Goal: Task Accomplishment & Management: Use online tool/utility

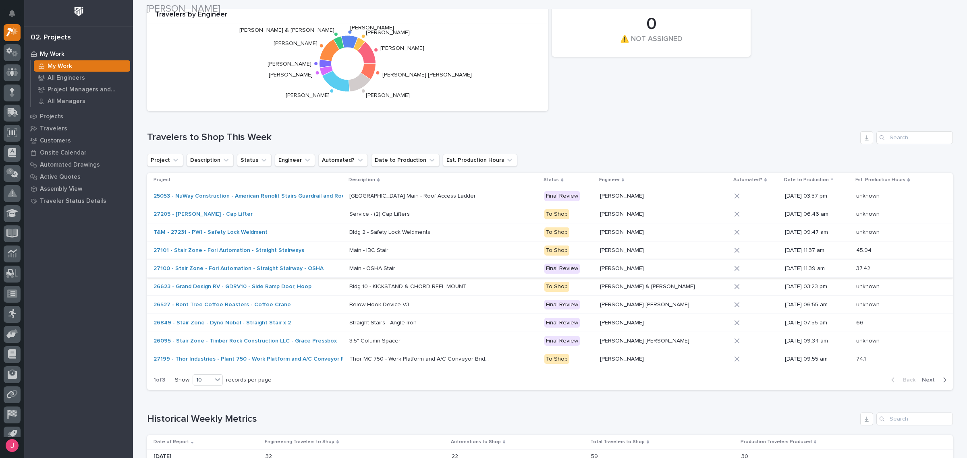
scroll to position [151, 0]
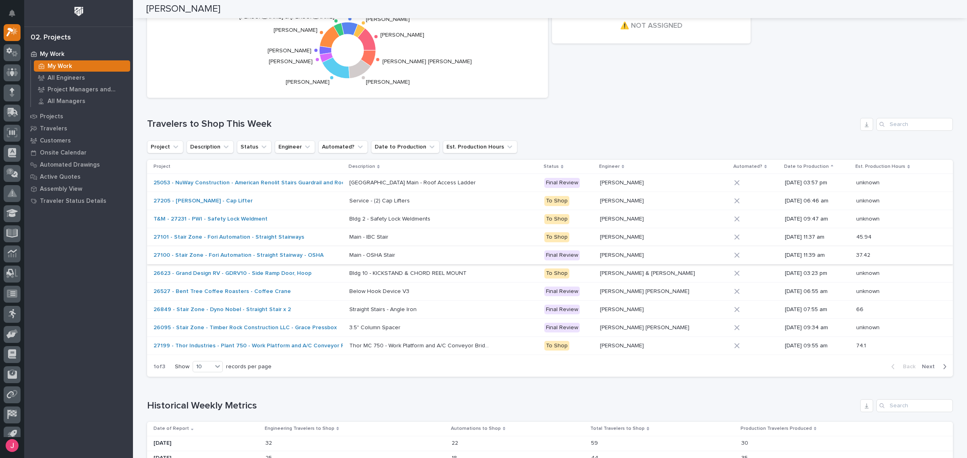
click at [680, 75] on div "3 Automations 22 Total Travelers to Shop This Week 0 ⚠️ NOT ASSIGNED 19 Travele…" at bounding box center [550, 18] width 814 height 167
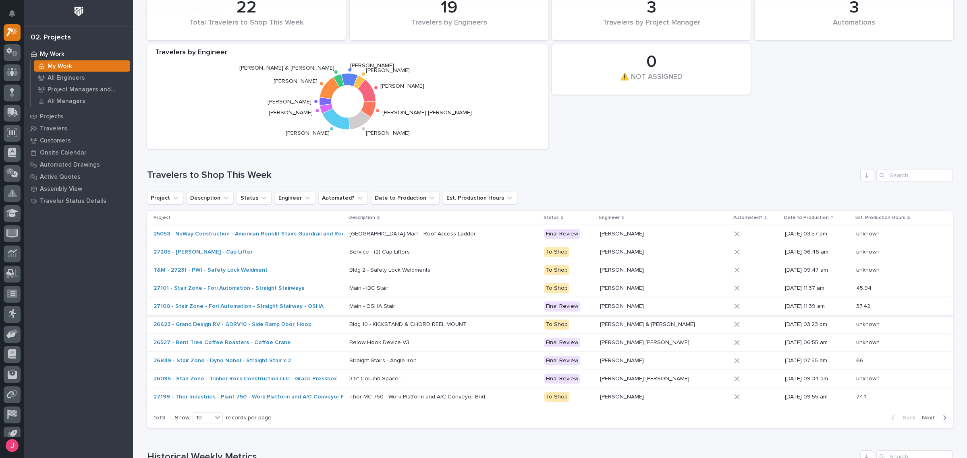
scroll to position [101, 0]
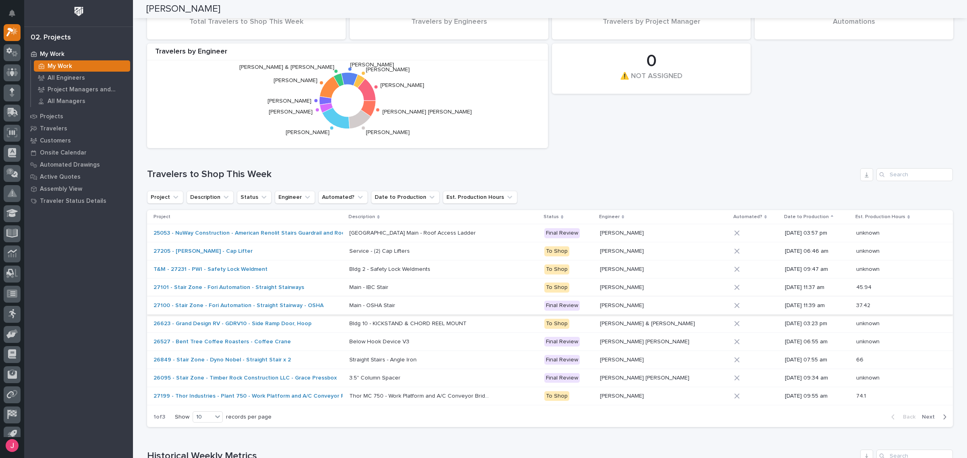
click at [704, 109] on div "3 Automations 22 Total Travelers to Shop This Week 0 ⚠️ NOT ASSIGNED 19 Travele…" at bounding box center [550, 68] width 814 height 167
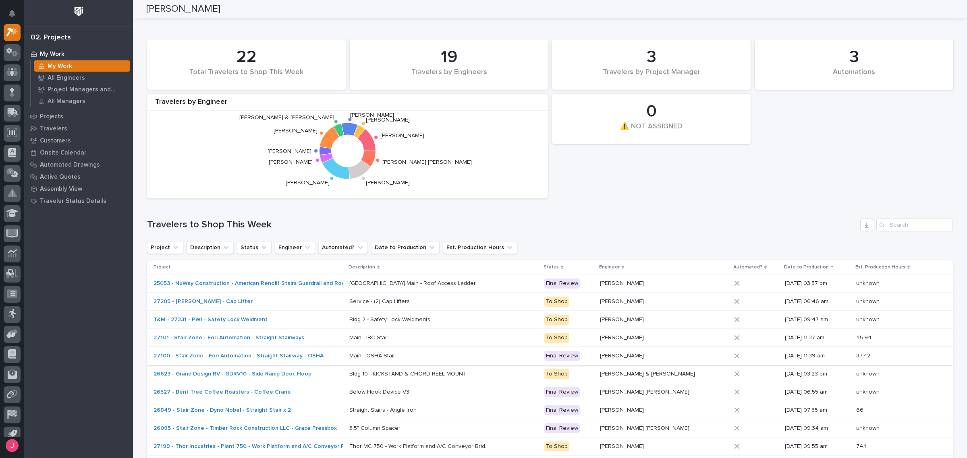
scroll to position [0, 0]
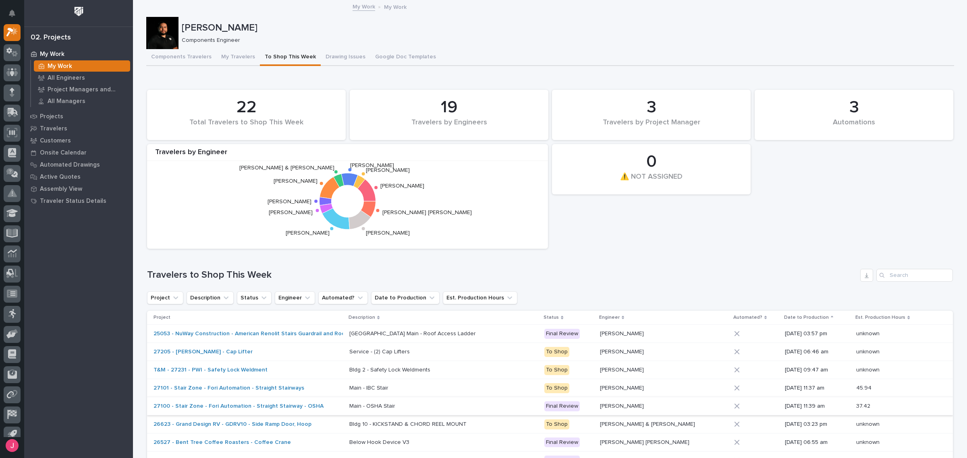
click at [709, 242] on div "3 Automations 22 Total Travelers to Shop This Week 0 ⚠️ NOT ASSIGNED 19 Travele…" at bounding box center [550, 169] width 814 height 167
drag, startPoint x: 885, startPoint y: 166, endPoint x: 961, endPoint y: 202, distance: 83.8
click at [651, 50] on div "Components Travelers My Travelers To Shop This Week Drawing Issues Google Doc T…" at bounding box center [550, 57] width 808 height 17
drag, startPoint x: 629, startPoint y: 46, endPoint x: 635, endPoint y: 71, distance: 26.0
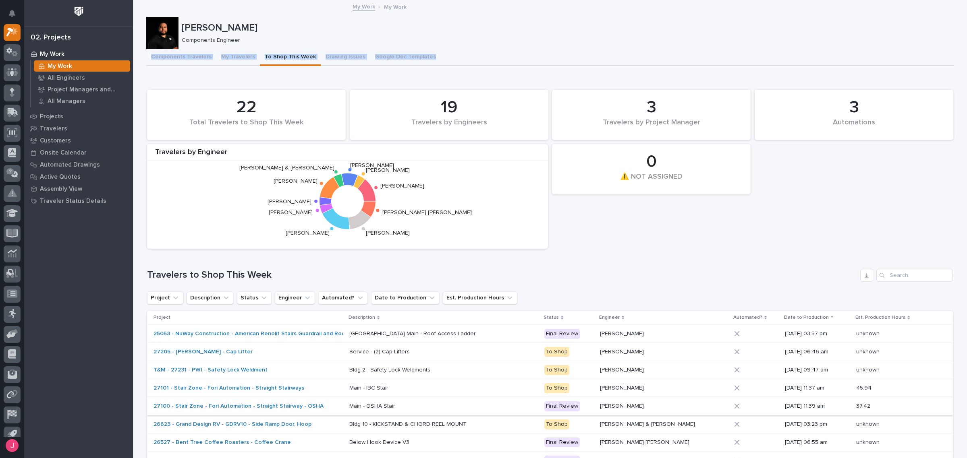
click at [335, 25] on p "[PERSON_NAME]" at bounding box center [566, 28] width 769 height 12
click at [236, 53] on button "My Travelers" at bounding box center [238, 57] width 44 height 17
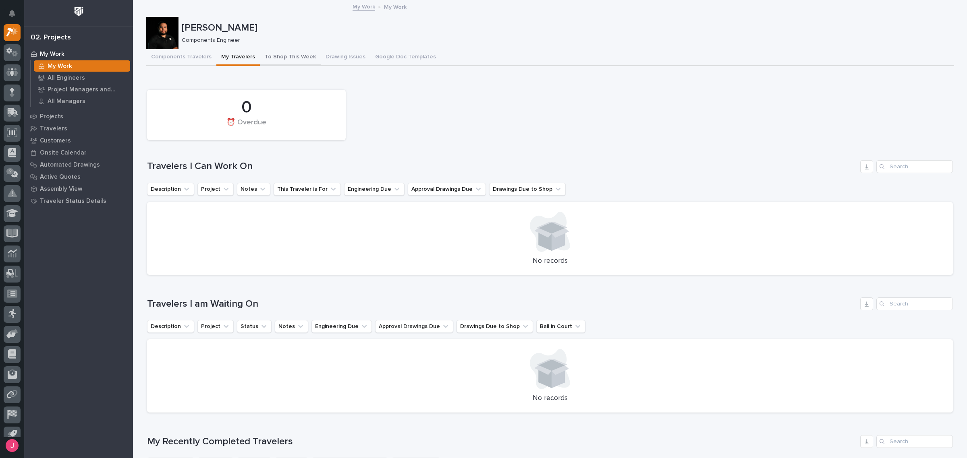
click at [278, 54] on button "To Shop This Week" at bounding box center [290, 57] width 61 height 17
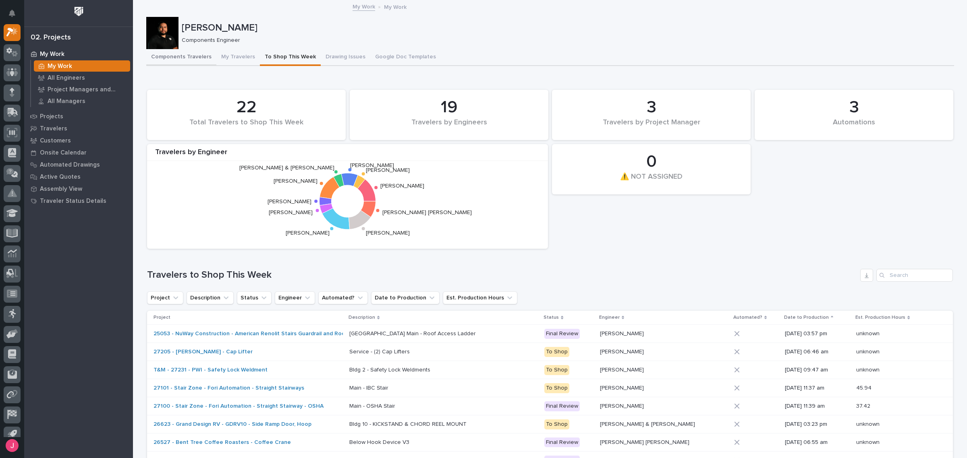
click at [172, 58] on button "Components Travelers" at bounding box center [181, 57] width 70 height 17
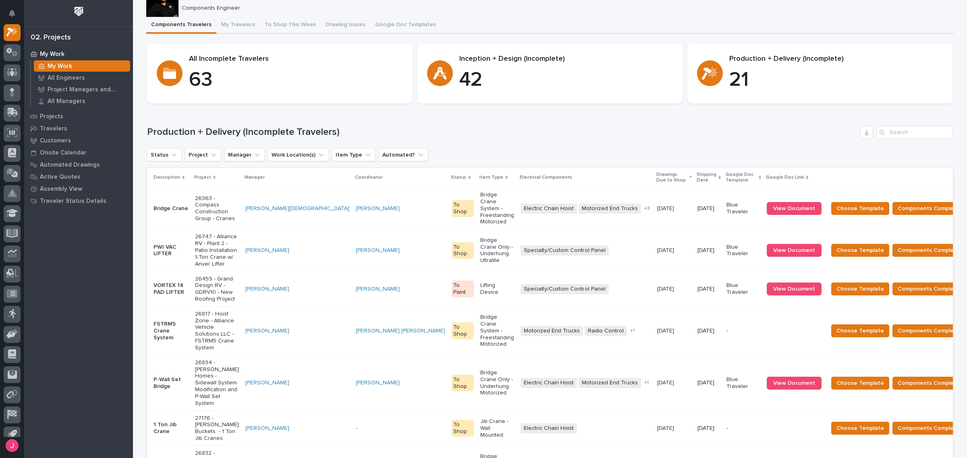
scroll to position [50, 0]
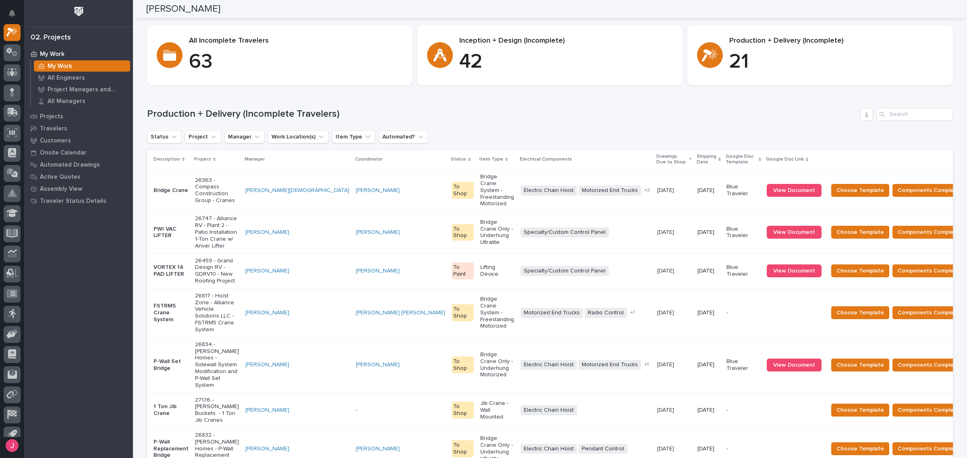
click at [688, 121] on div "Production + Delivery (Incomplete Travelers) Status Project Manager Work Locati…" at bounding box center [550, 360] width 806 height 504
click at [620, 125] on div "Production + Delivery (Incomplete Travelers) Status Project Manager Work Locati…" at bounding box center [550, 360] width 806 height 504
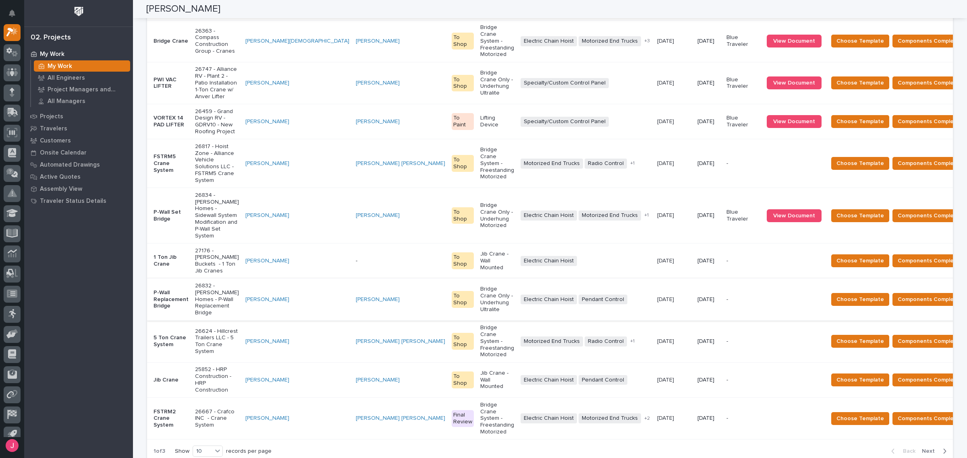
scroll to position [201, 0]
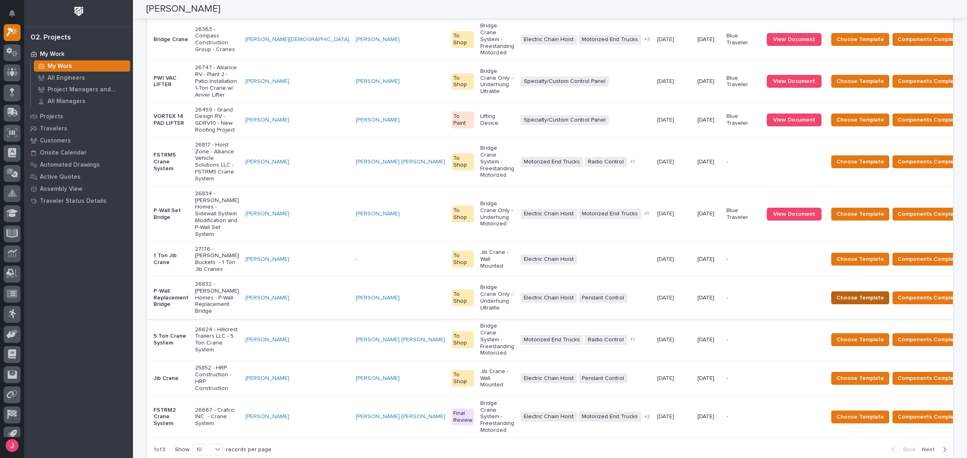
click at [836, 293] on span "Choose Template" at bounding box center [860, 298] width 48 height 10
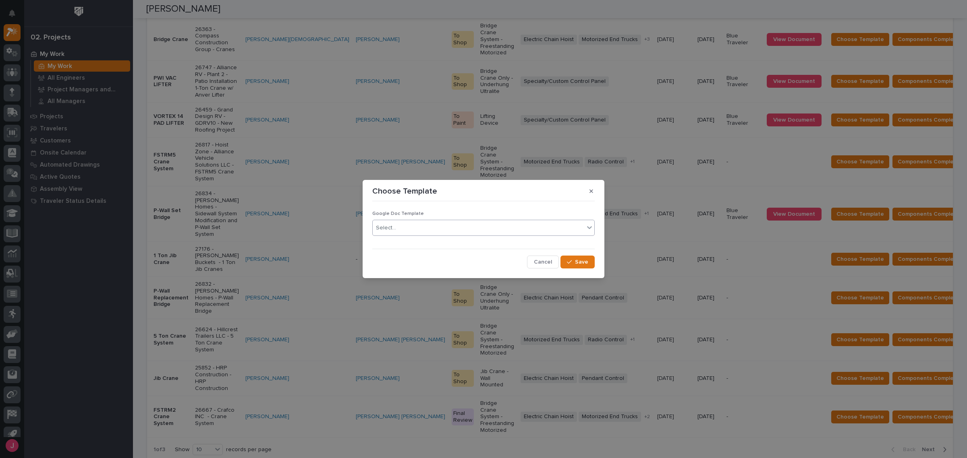
click at [406, 230] on div "Select..." at bounding box center [478, 228] width 211 height 13
click at [398, 244] on div "Blue Traveler" at bounding box center [484, 244] width 222 height 14
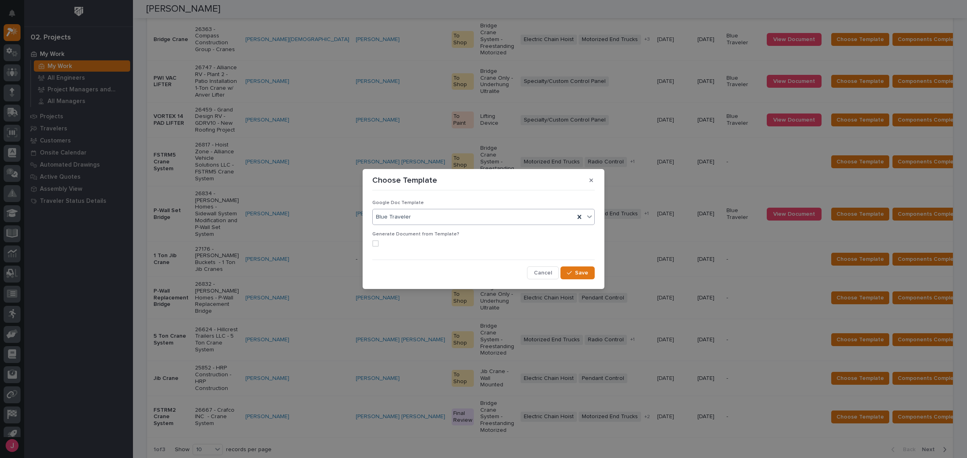
drag, startPoint x: 376, startPoint y: 242, endPoint x: 381, endPoint y: 246, distance: 6.0
click at [376, 243] on span at bounding box center [375, 243] width 6 height 6
click at [573, 274] on div "button" at bounding box center [571, 273] width 8 height 6
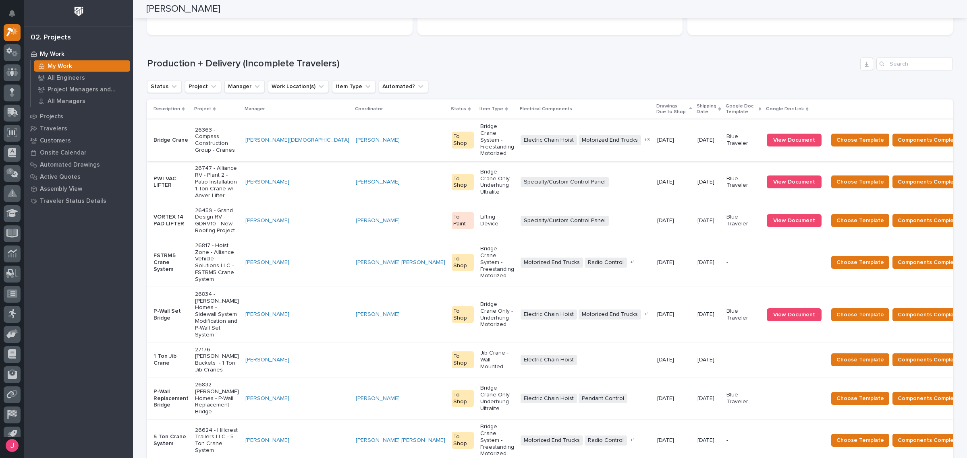
scroll to position [151, 0]
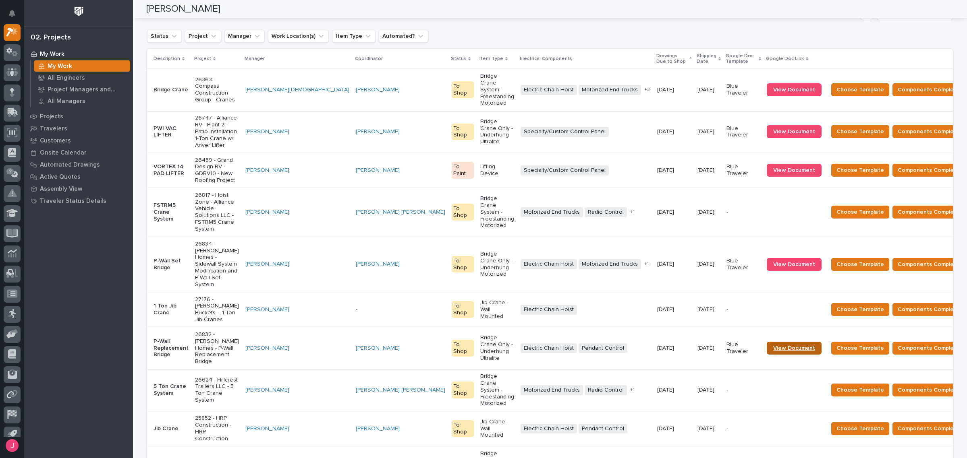
click at [773, 346] on span "View Document" at bounding box center [794, 349] width 42 height 6
